Goal: Find specific page/section: Find specific page/section

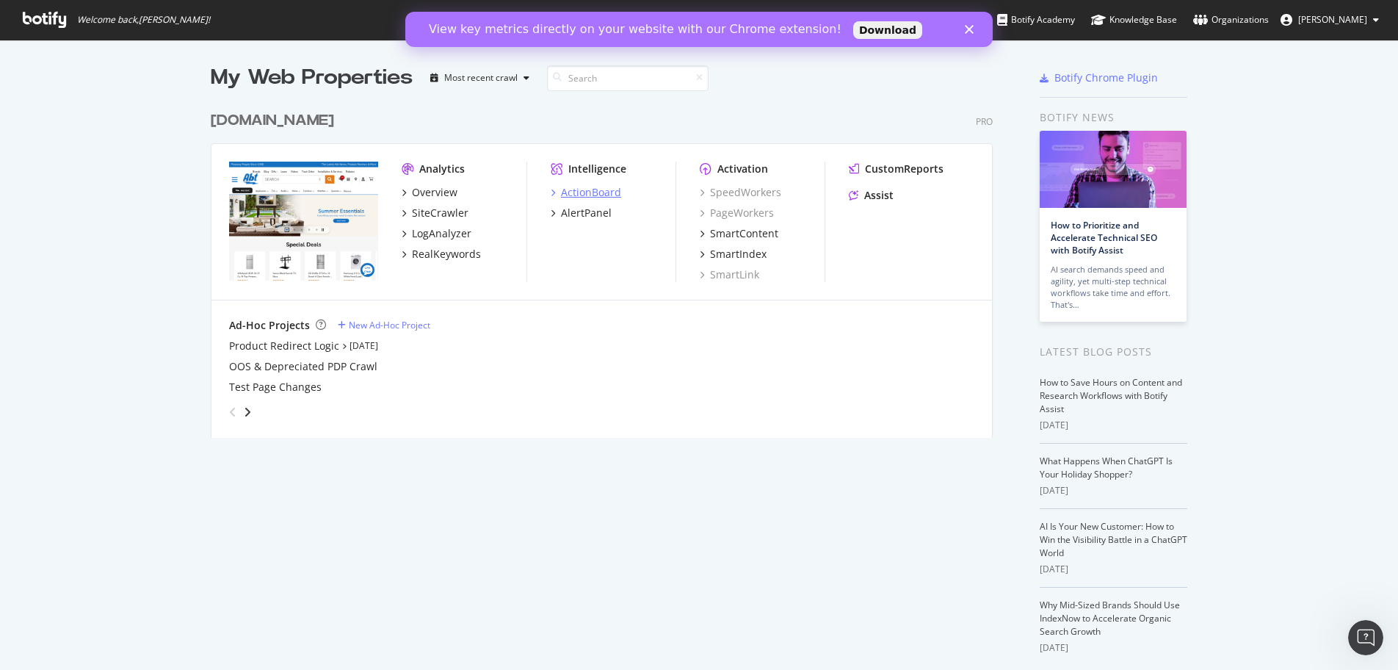
click at [601, 187] on div "ActionBoard" at bounding box center [591, 192] width 60 height 15
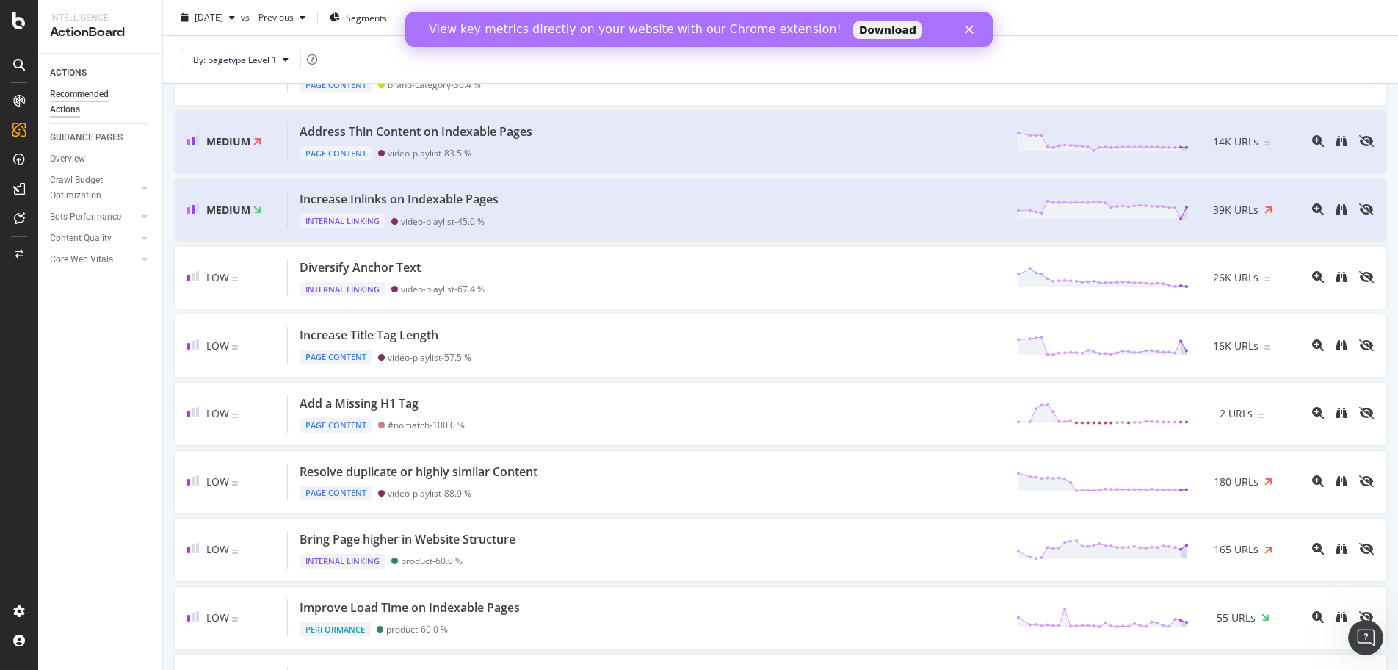
scroll to position [147, 0]
